Goal: Task Accomplishment & Management: Complete application form

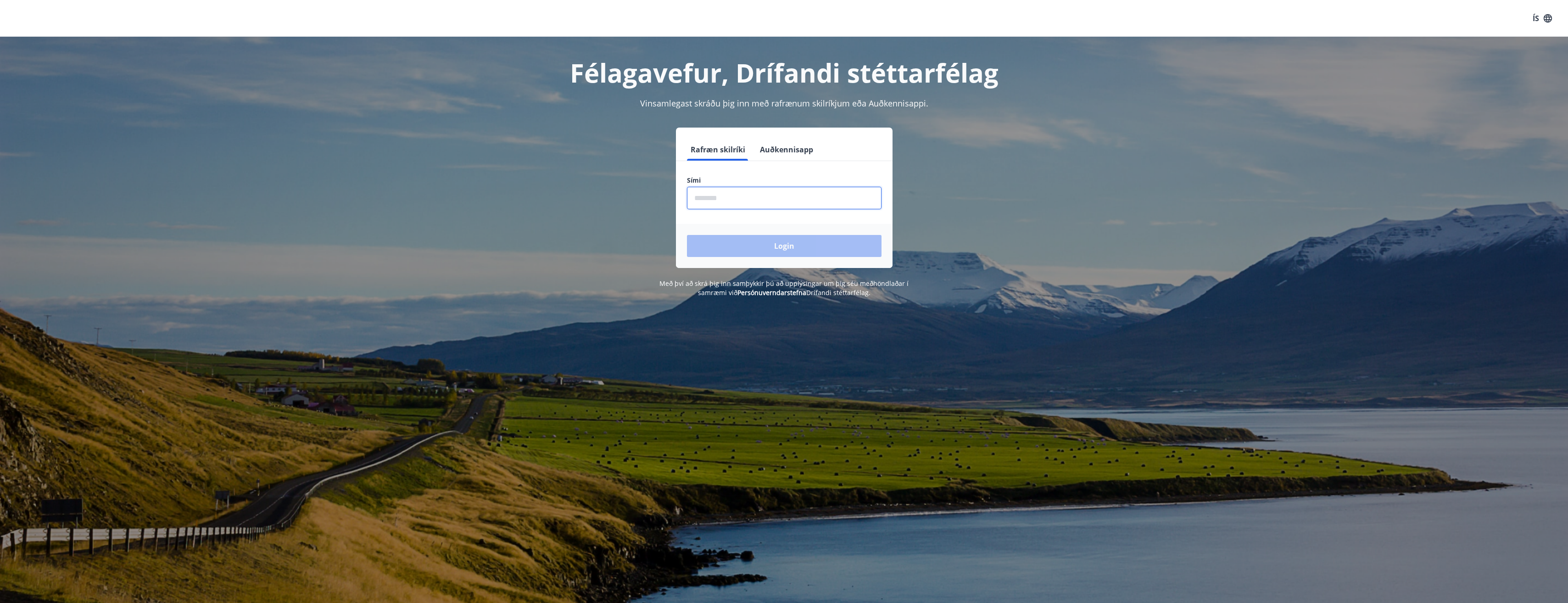
click at [786, 197] on input "phone" at bounding box center [785, 198] width 195 height 23
type input "********"
click at [687, 235] on button "Login" at bounding box center [785, 246] width 195 height 22
